Goal: Task Accomplishment & Management: Use online tool/utility

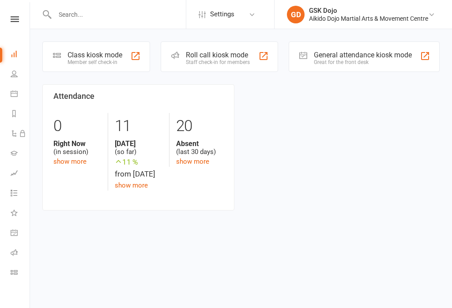
click at [100, 52] on div "Class kiosk mode" at bounding box center [94, 55] width 55 height 8
click at [80, 53] on div "Class kiosk mode" at bounding box center [94, 55] width 55 height 8
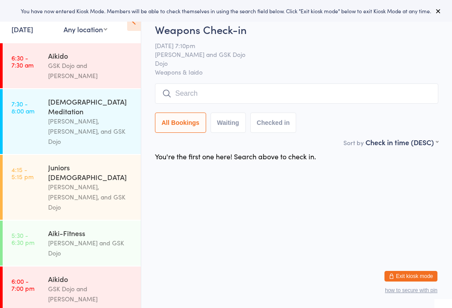
click at [81, 274] on div "Aikido" at bounding box center [90, 279] width 85 height 10
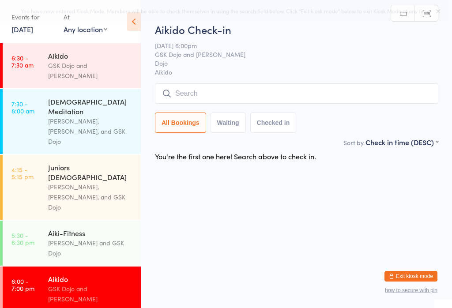
click at [204, 91] on input "search" at bounding box center [296, 93] width 283 height 20
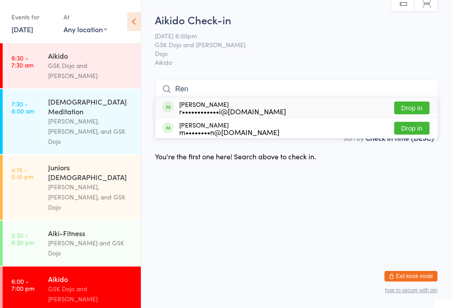
type input "Ren"
click at [419, 101] on button "Drop in" at bounding box center [411, 107] width 35 height 13
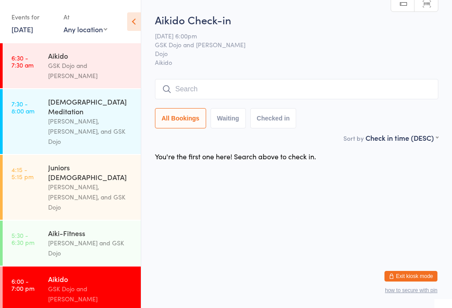
scroll to position [0, 0]
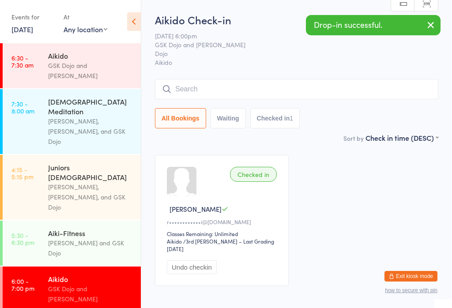
click at [208, 80] on input "search" at bounding box center [296, 89] width 283 height 20
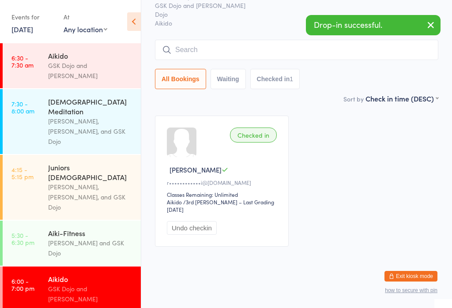
scroll to position [80, 0]
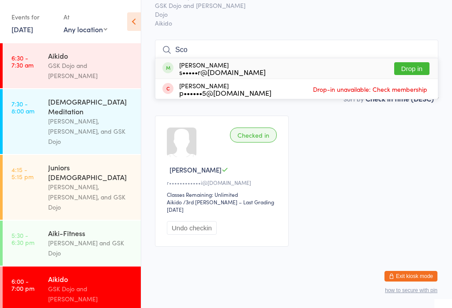
type input "Sco"
click at [419, 62] on button "Drop in" at bounding box center [411, 68] width 35 height 13
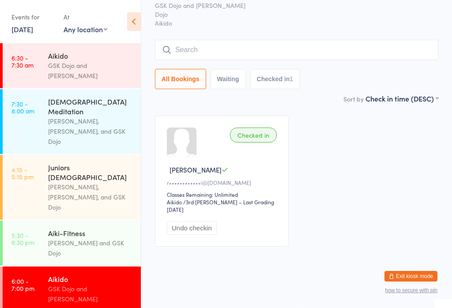
scroll to position [41, 0]
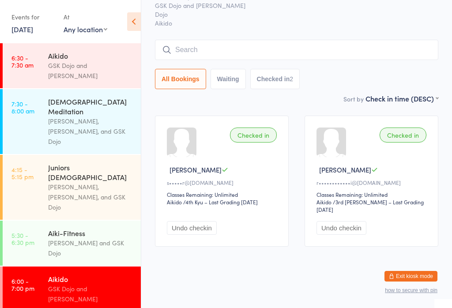
click at [196, 46] on input "search" at bounding box center [296, 50] width 283 height 20
